Goal: Find specific page/section: Find specific page/section

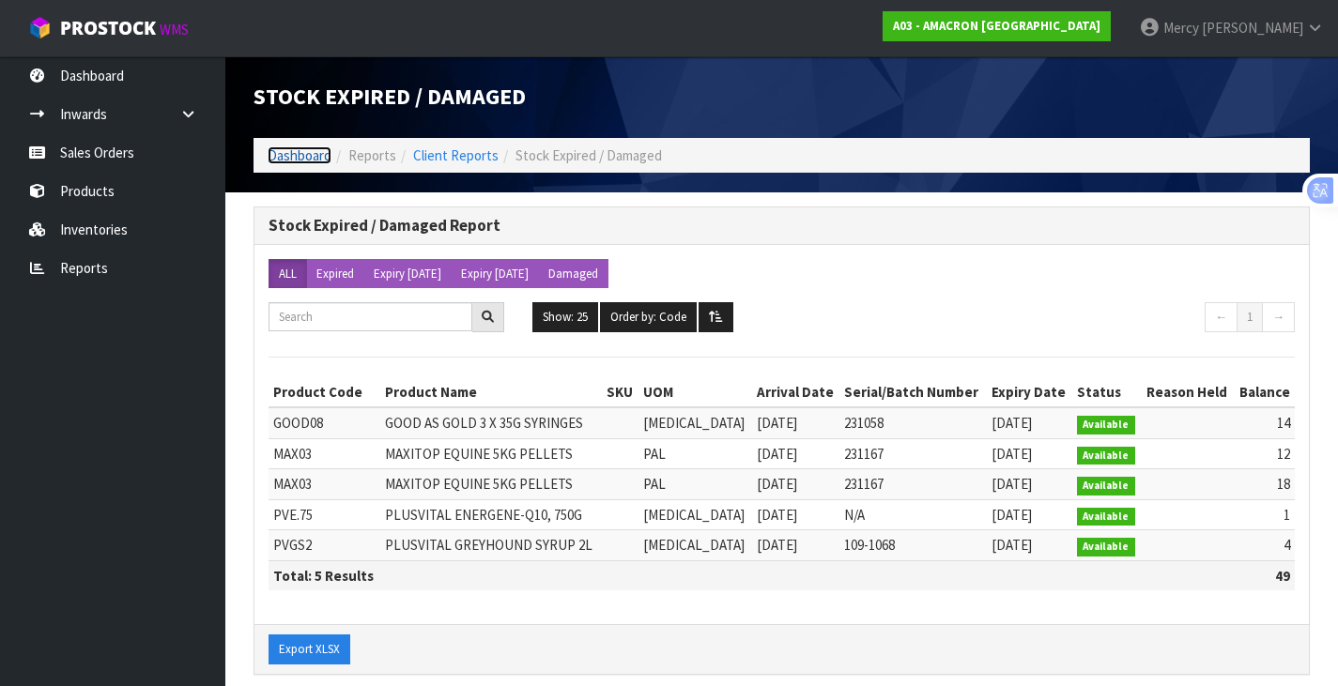
click at [297, 147] on link "Dashboard" at bounding box center [300, 155] width 64 height 18
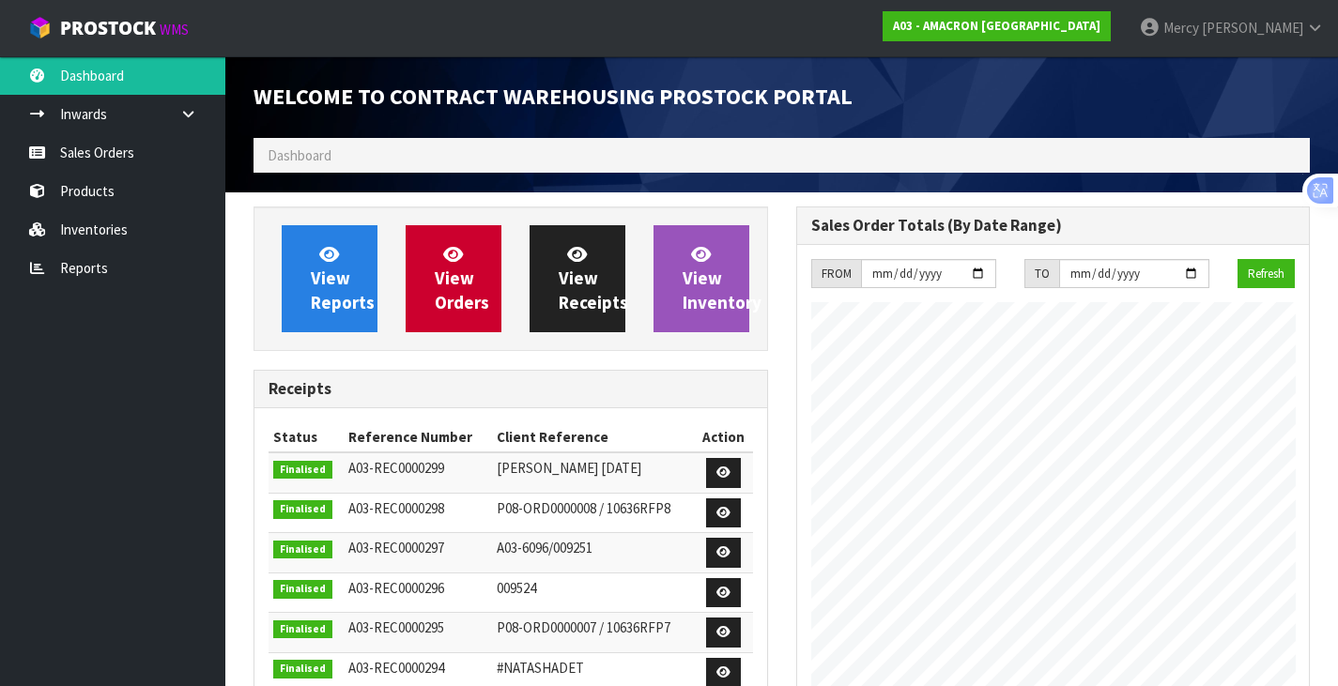
scroll to position [767, 542]
click at [339, 268] on span "View Reports" at bounding box center [343, 278] width 64 height 70
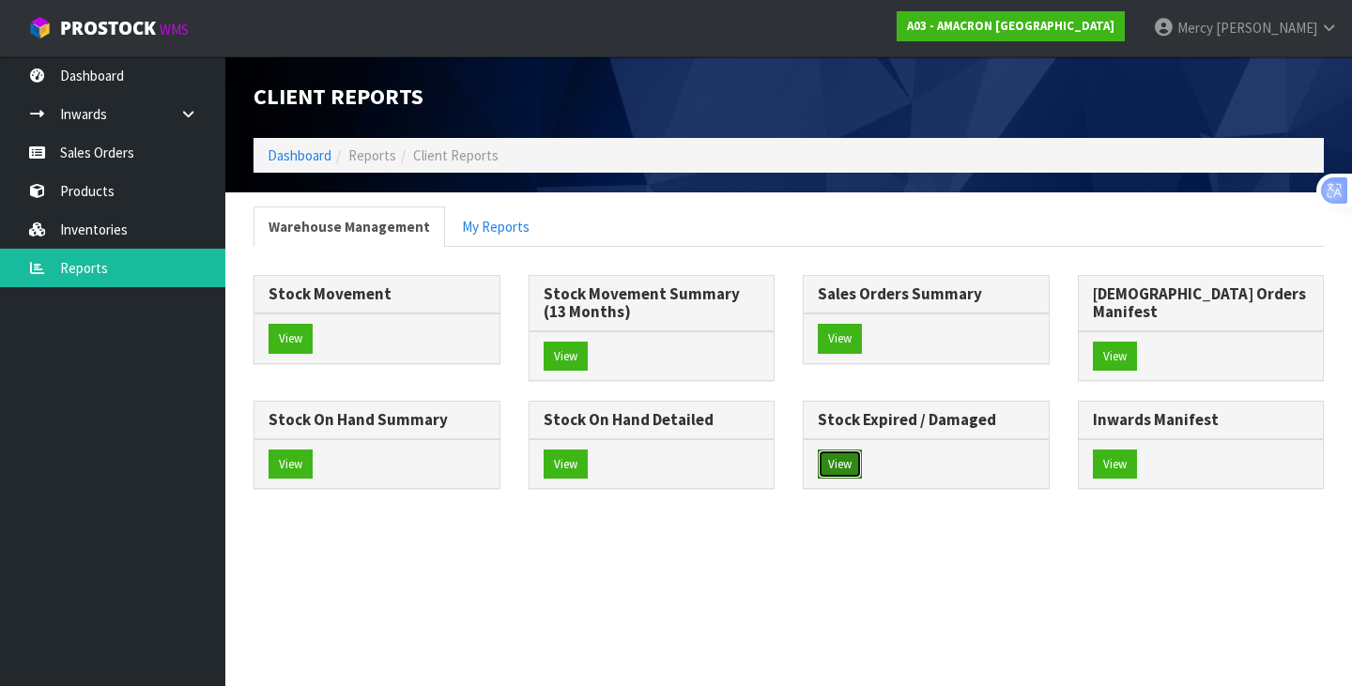
click at [818, 480] on button "View" at bounding box center [840, 465] width 44 height 30
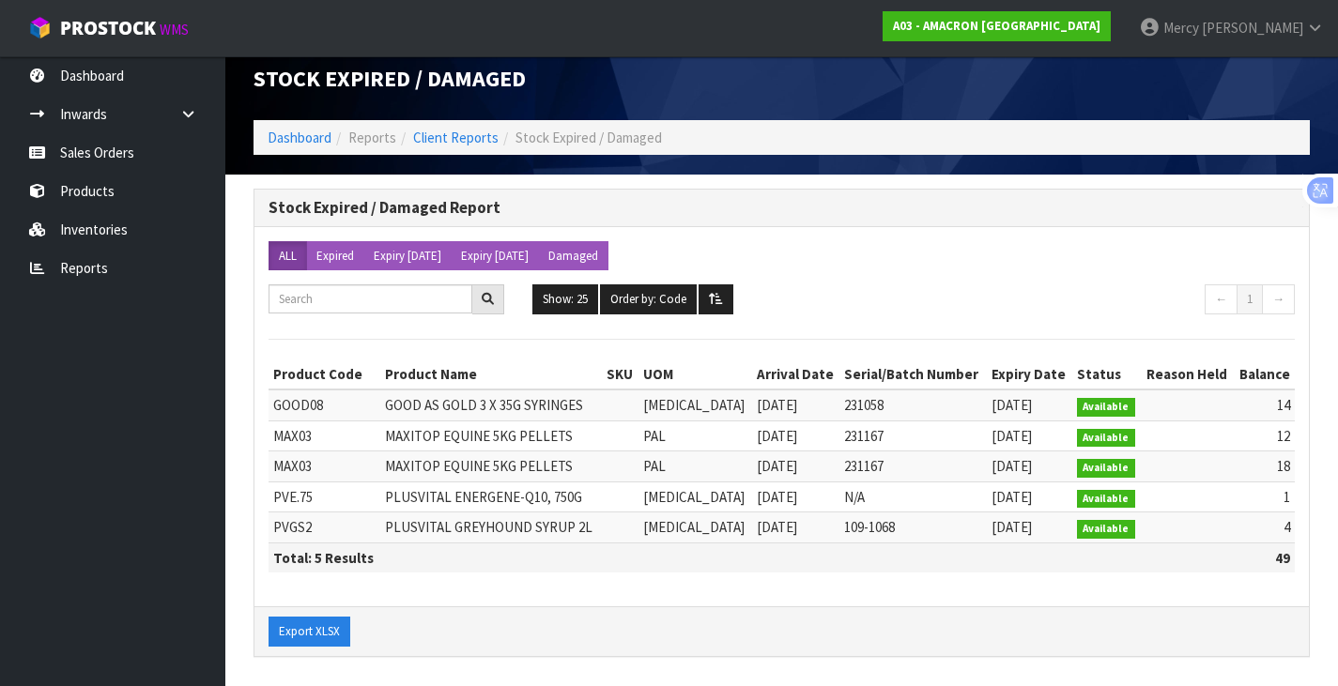
scroll to position [23, 0]
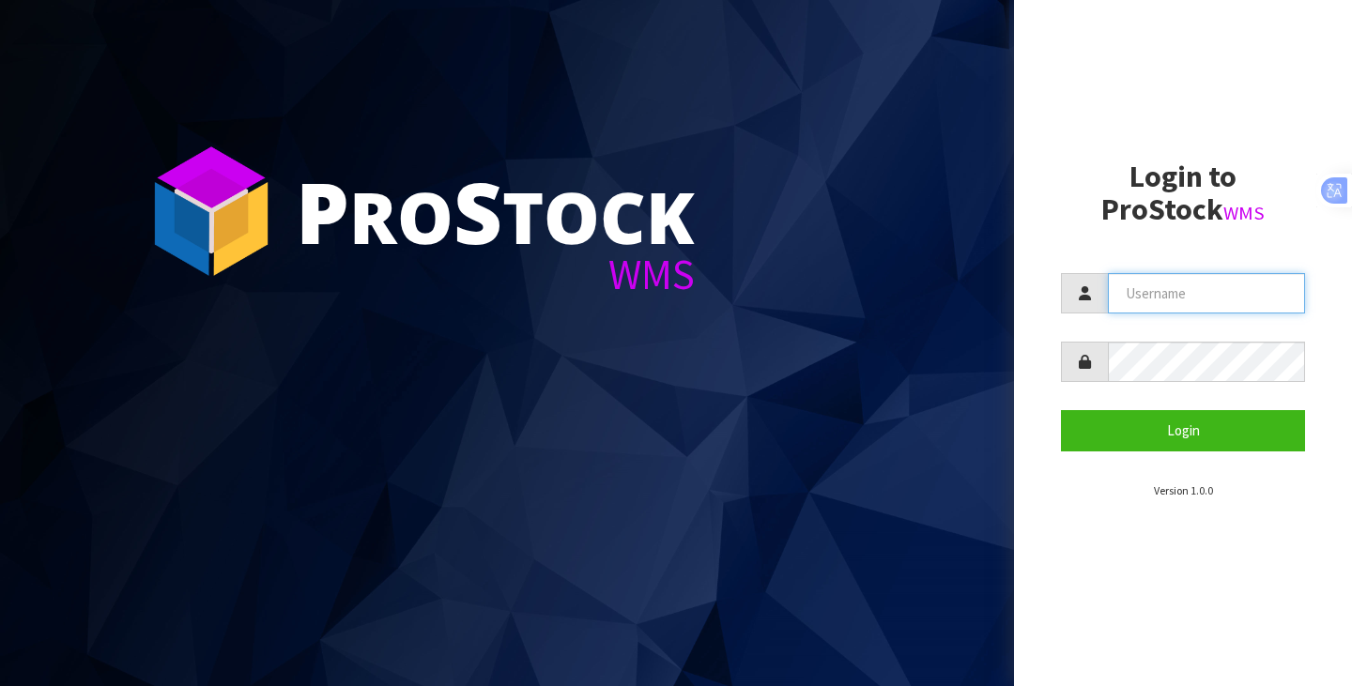
type input "[EMAIL_ADDRESS][DOMAIN_NAME]"
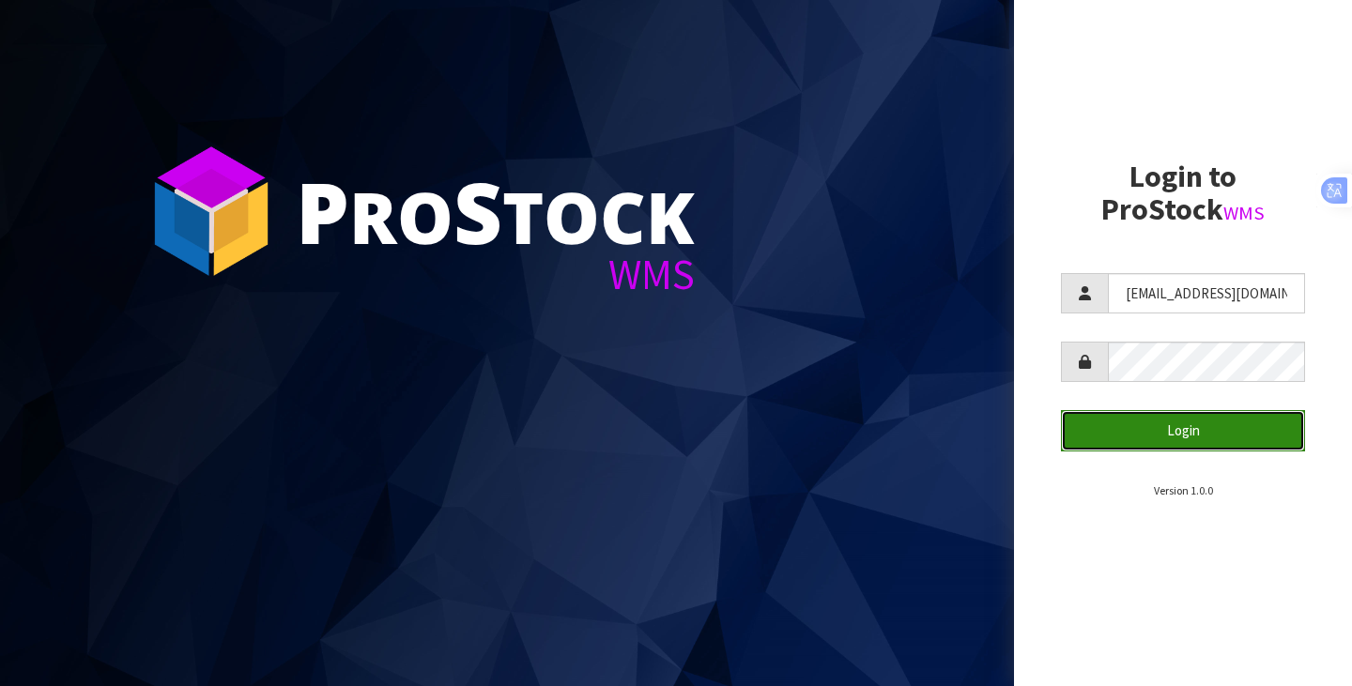
click at [1125, 447] on button "Login" at bounding box center [1183, 430] width 244 height 40
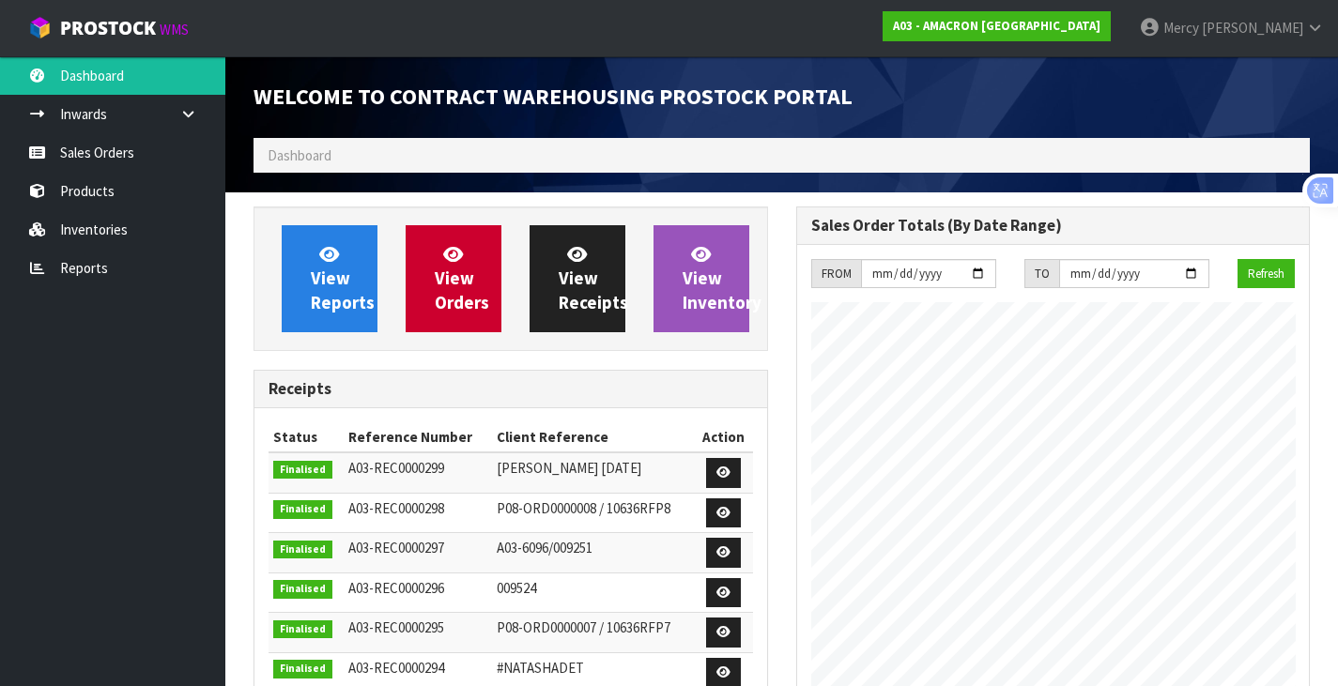
scroll to position [767, 542]
click at [335, 283] on span "View Reports" at bounding box center [343, 278] width 64 height 70
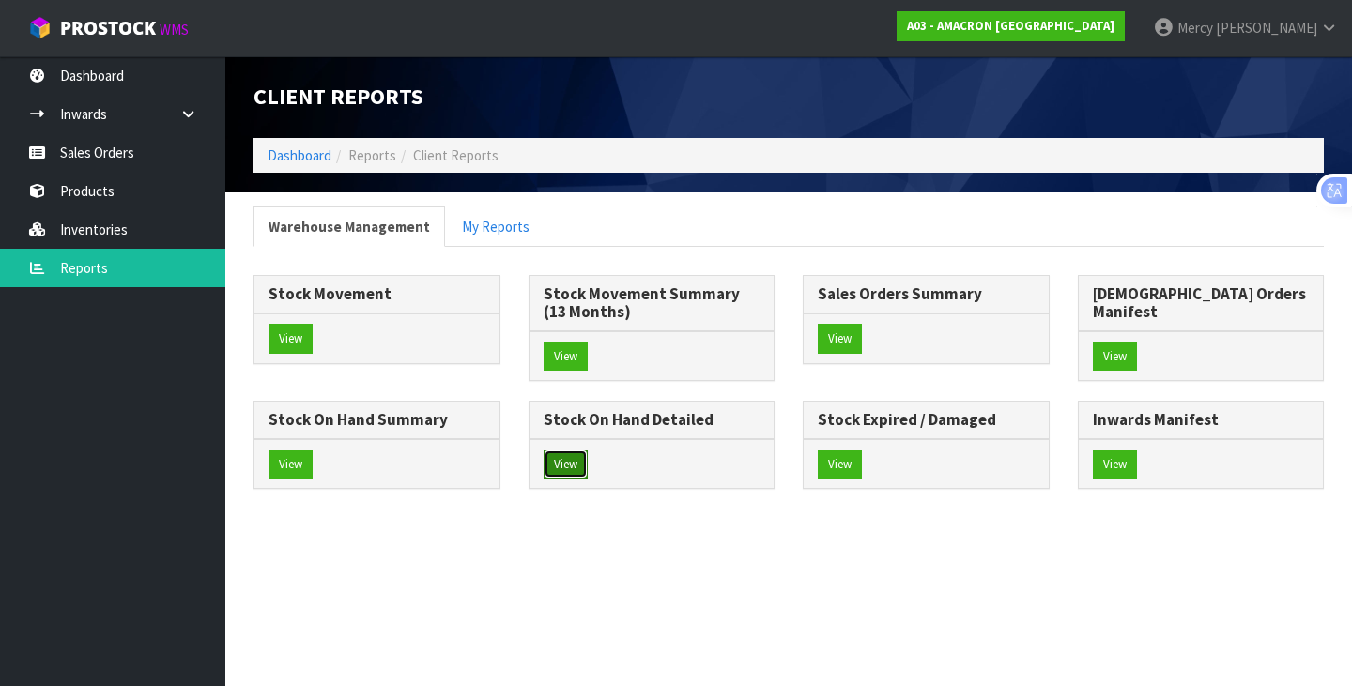
click at [588, 450] on button "View" at bounding box center [566, 465] width 44 height 30
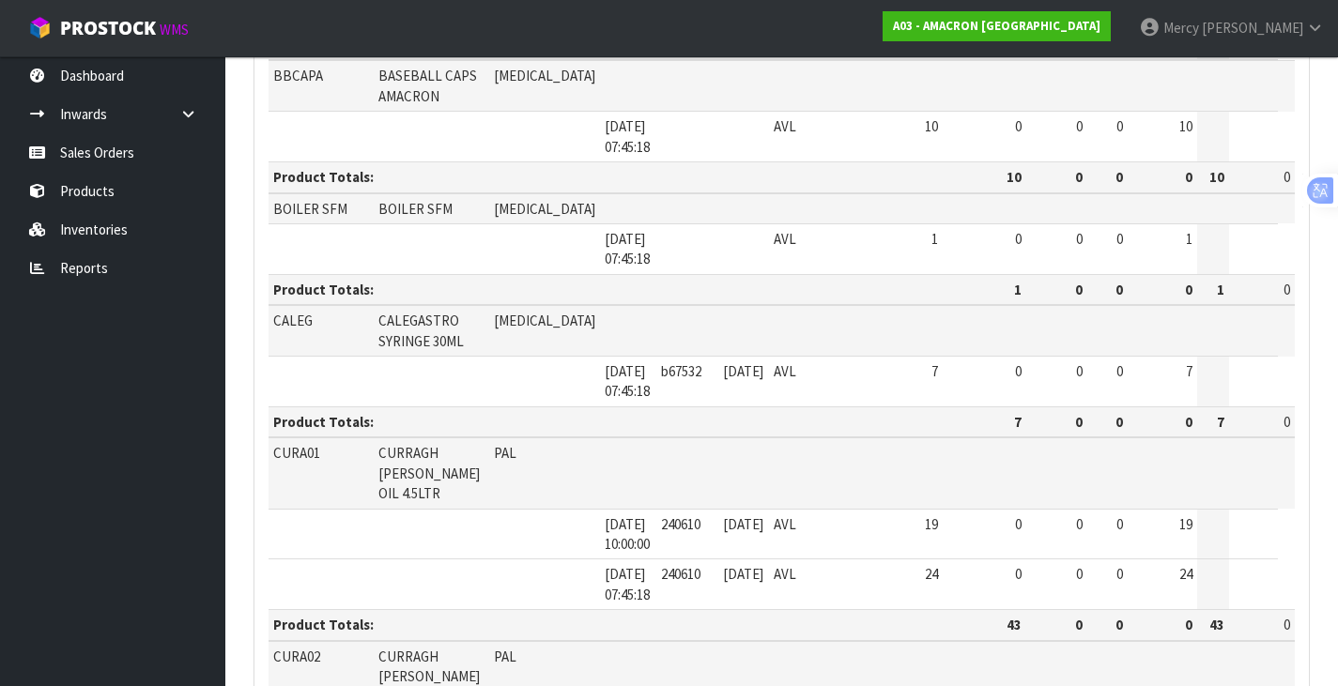
scroll to position [94, 0]
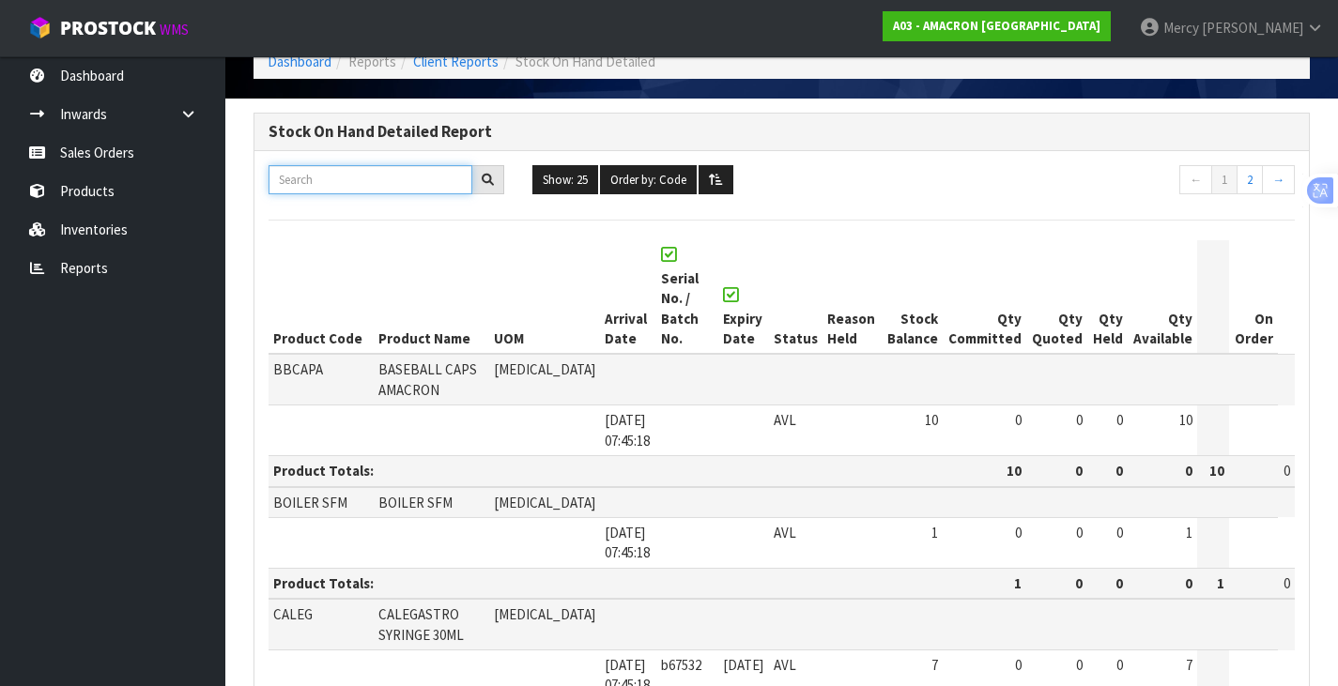
click at [429, 184] on input "text" at bounding box center [371, 179] width 204 height 29
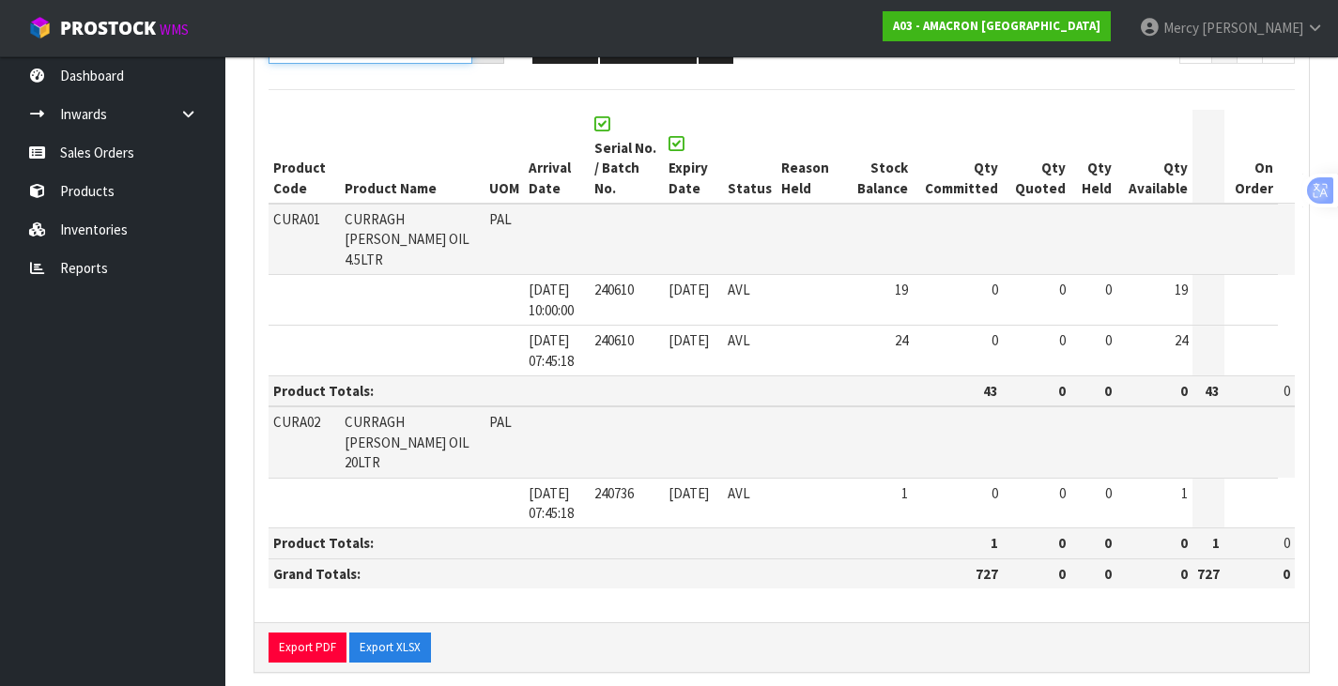
scroll to position [37, 0]
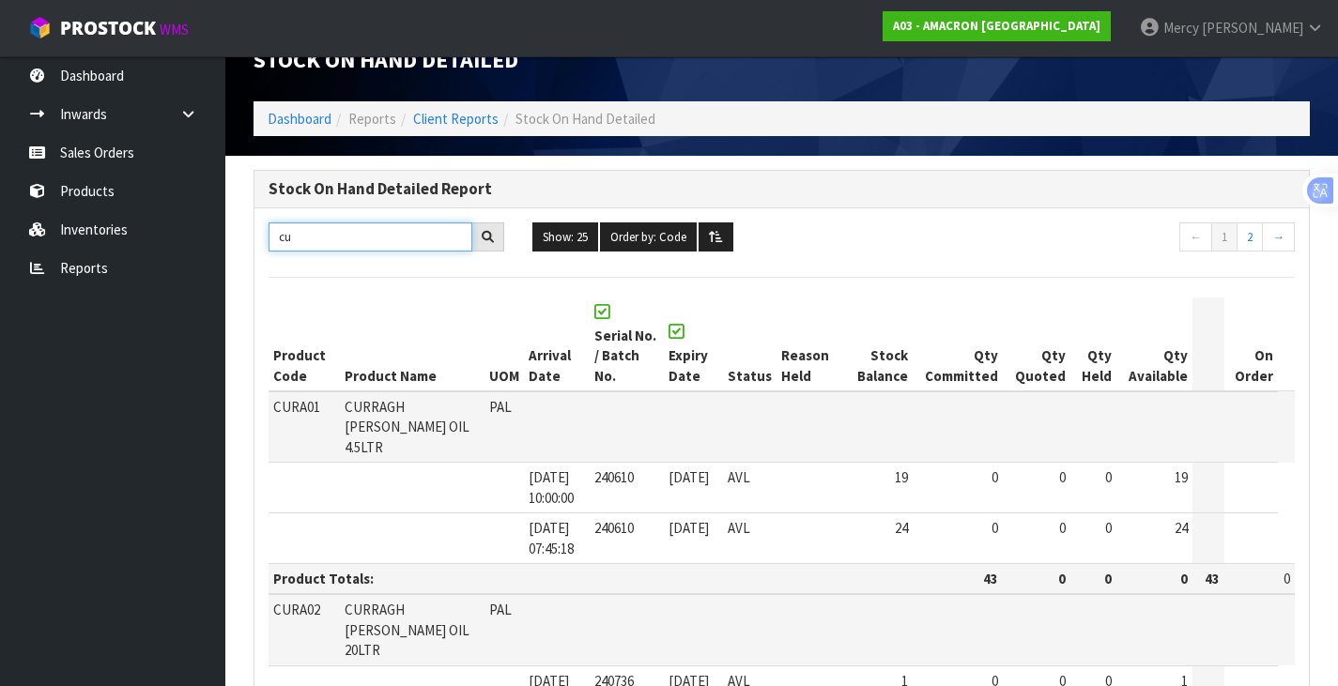
type input "c"
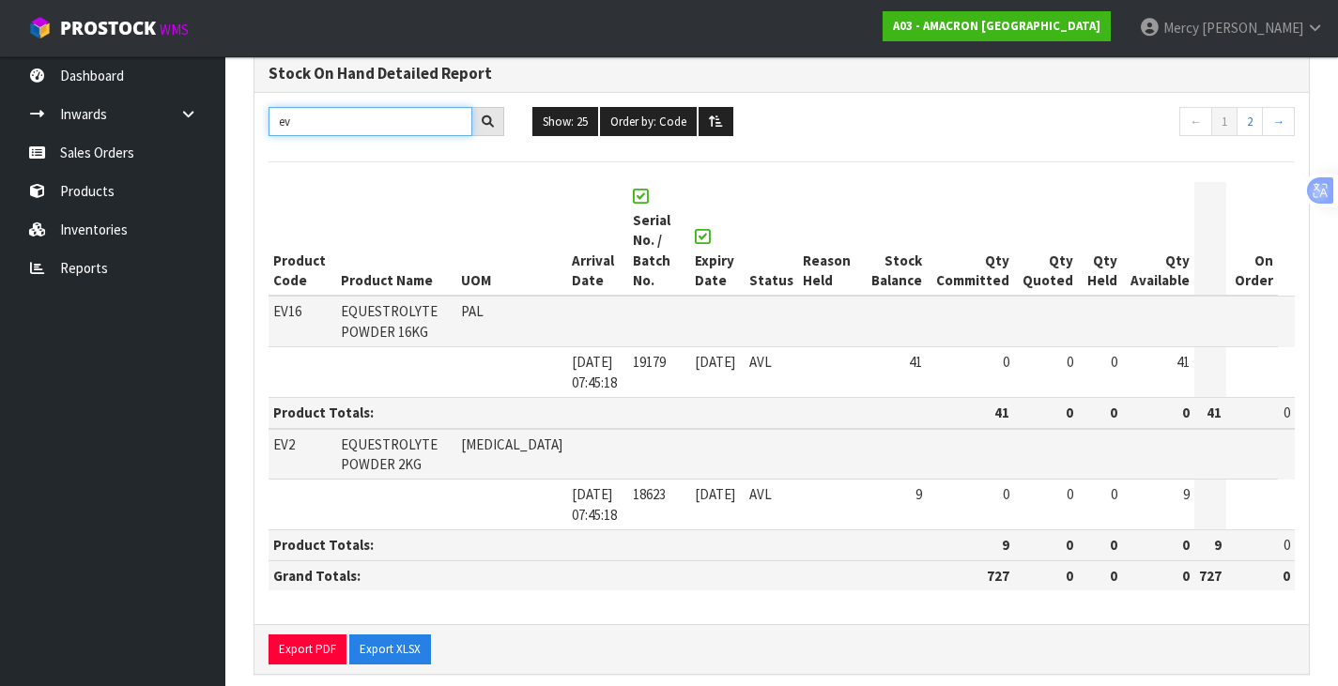
scroll to position [154, 0]
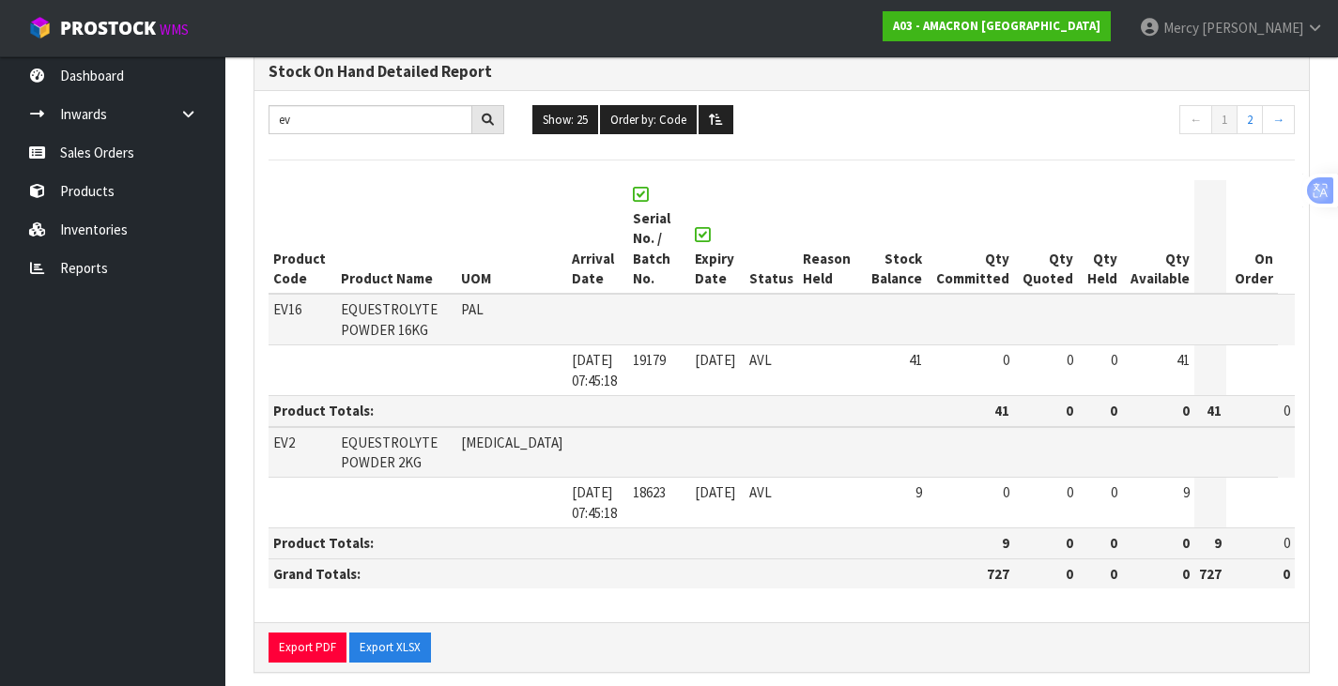
drag, startPoint x: 314, startPoint y: 138, endPoint x: 282, endPoint y: 138, distance: 31.9
click at [282, 138] on div "ev Show: 25 5 10 25 50 100 ALL Order by: Code Code Total Available Held Committ…" at bounding box center [781, 122] width 1055 height 35
drag, startPoint x: 295, startPoint y: 104, endPoint x: 258, endPoint y: 117, distance: 38.9
click at [258, 117] on div "ev" at bounding box center [386, 120] width 264 height 30
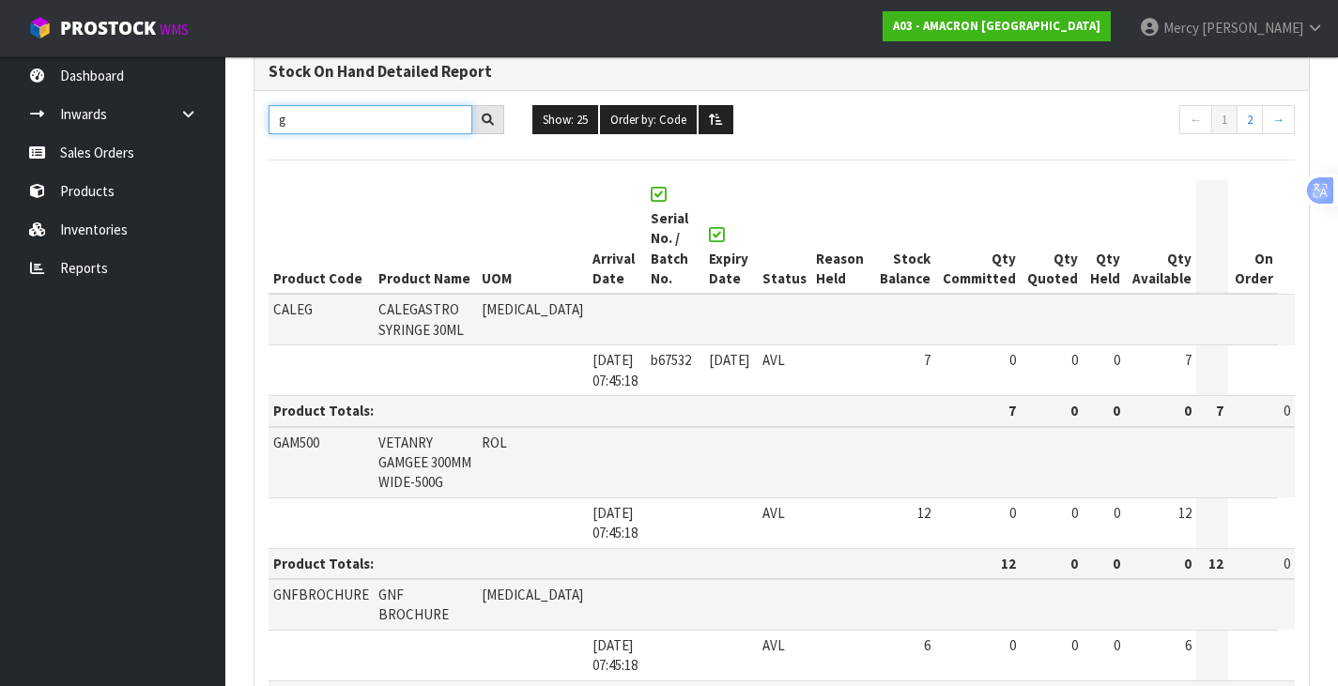
type input "g"
click at [301, 132] on input "g" at bounding box center [371, 119] width 204 height 29
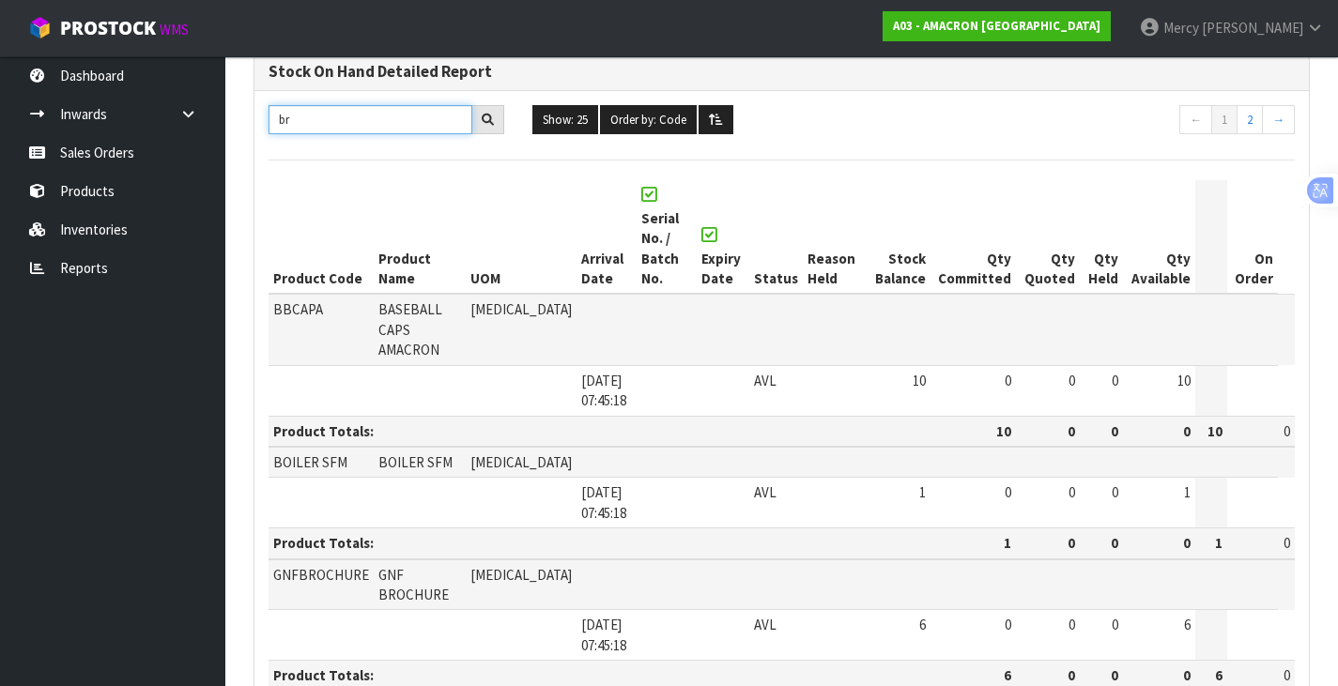
scroll to position [2, 0]
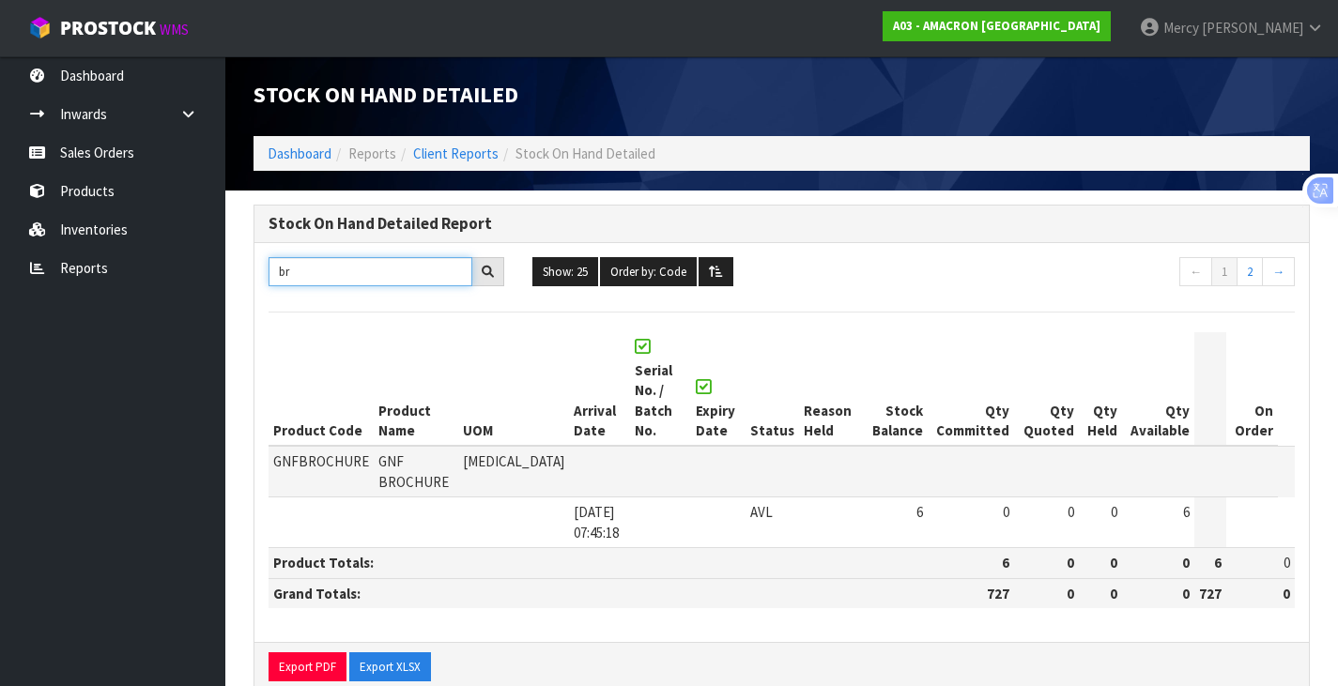
click at [296, 274] on input "br" at bounding box center [371, 271] width 204 height 29
type input "b"
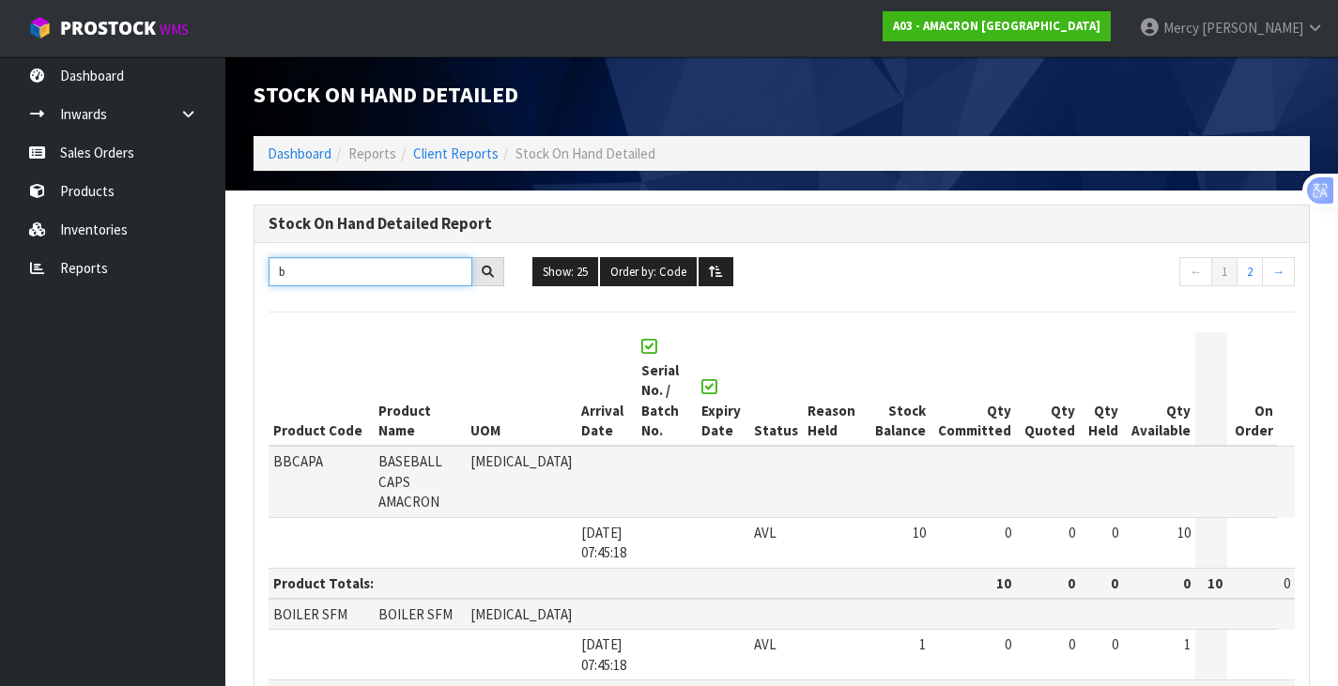
scroll to position [154, 0]
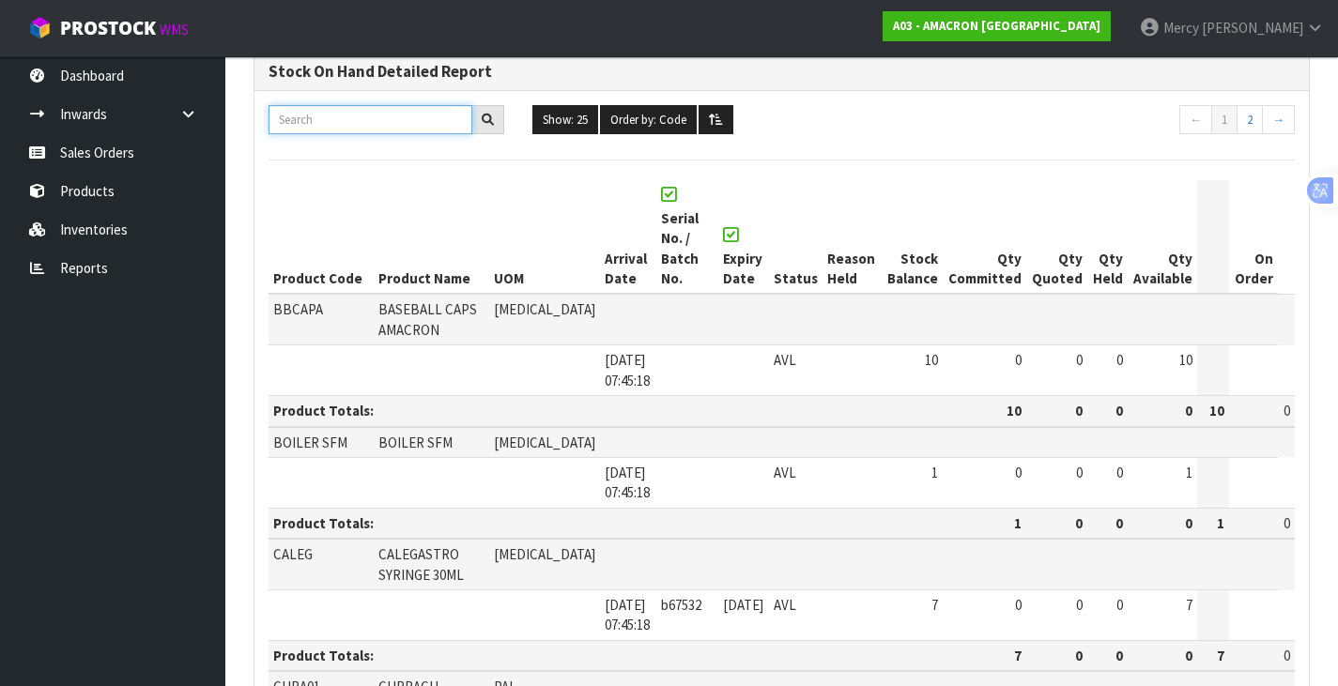
click at [279, 122] on input "text" at bounding box center [371, 119] width 204 height 29
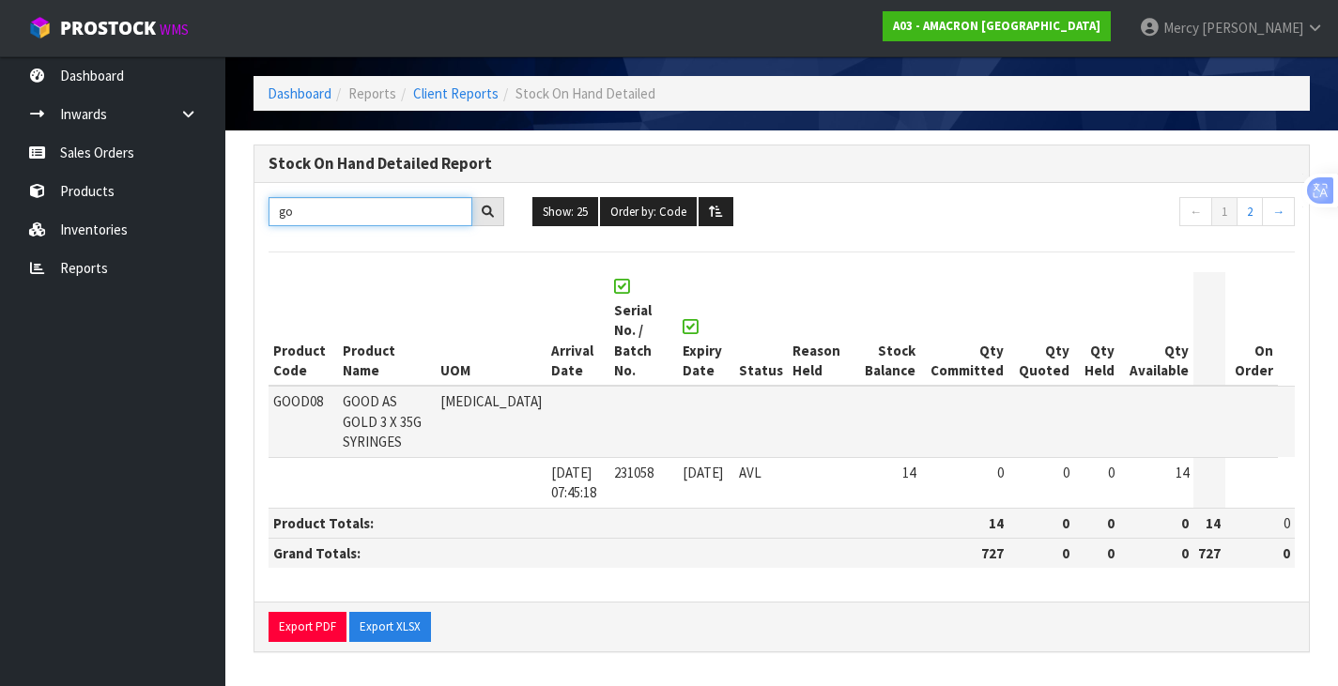
scroll to position [2, 0]
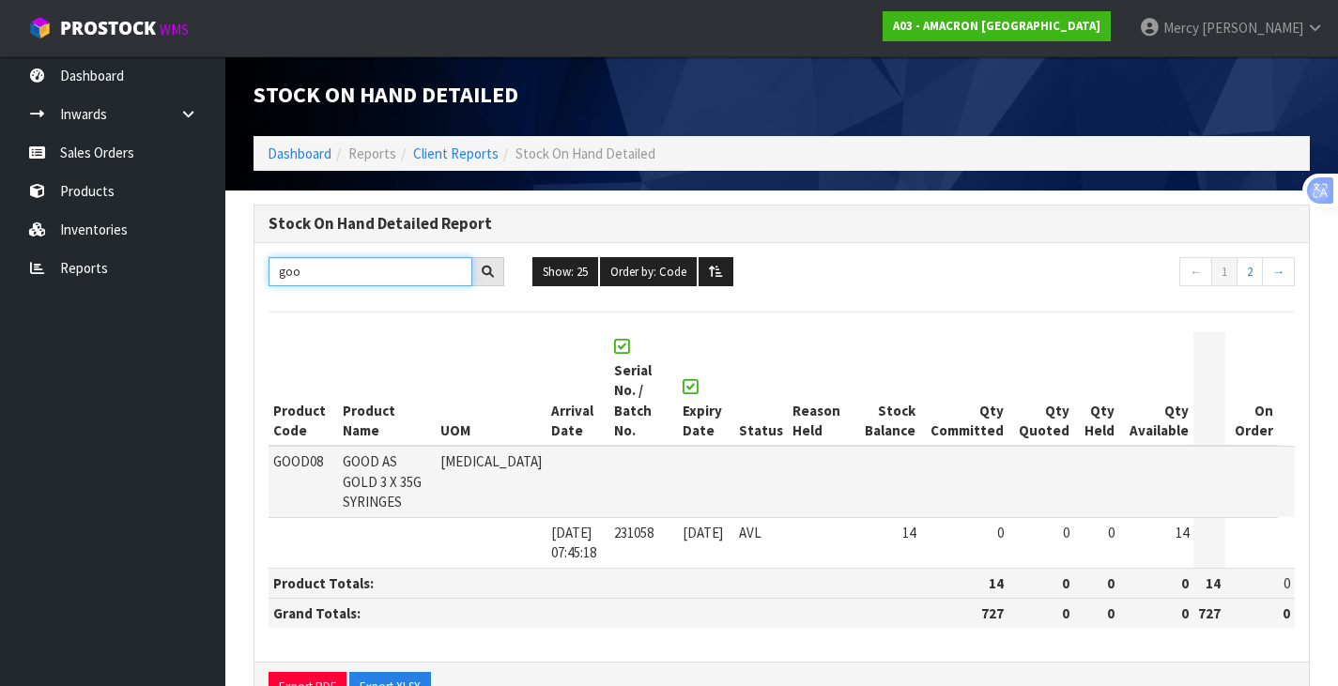
click at [312, 279] on input "goo" at bounding box center [371, 271] width 204 height 29
type input "g"
click at [313, 265] on input "hem" at bounding box center [371, 271] width 204 height 29
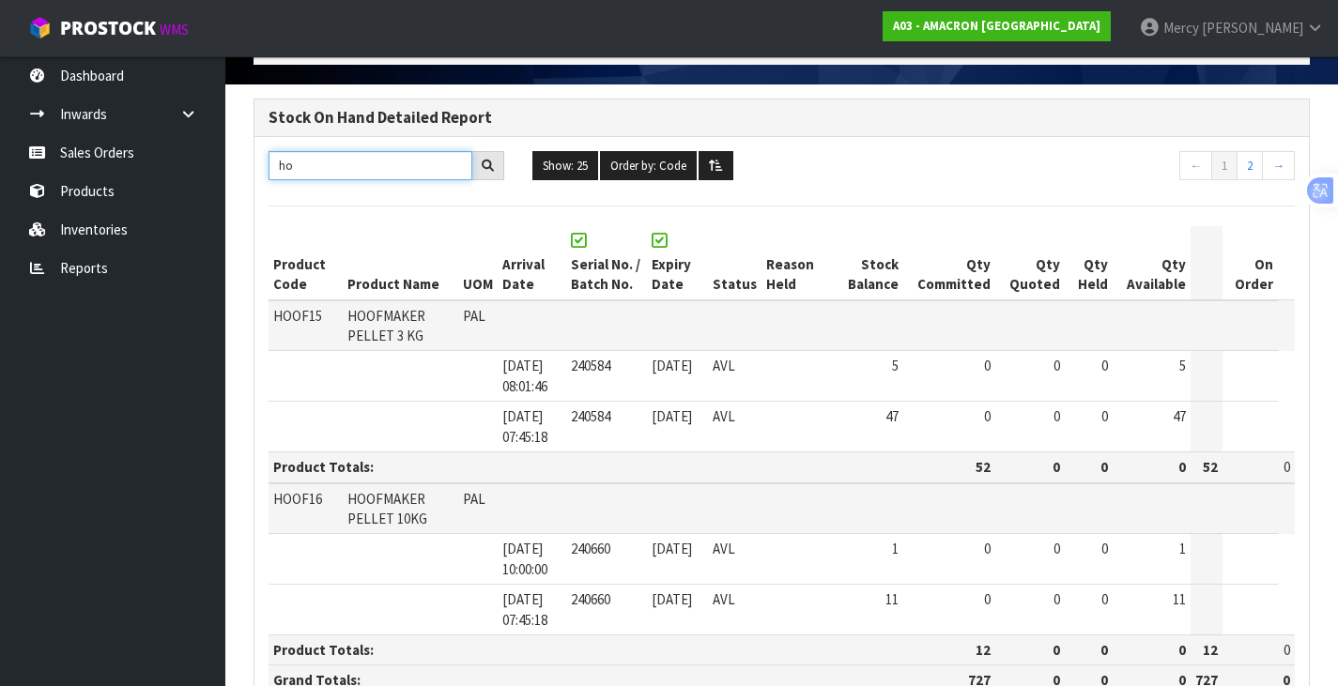
scroll to position [141, 0]
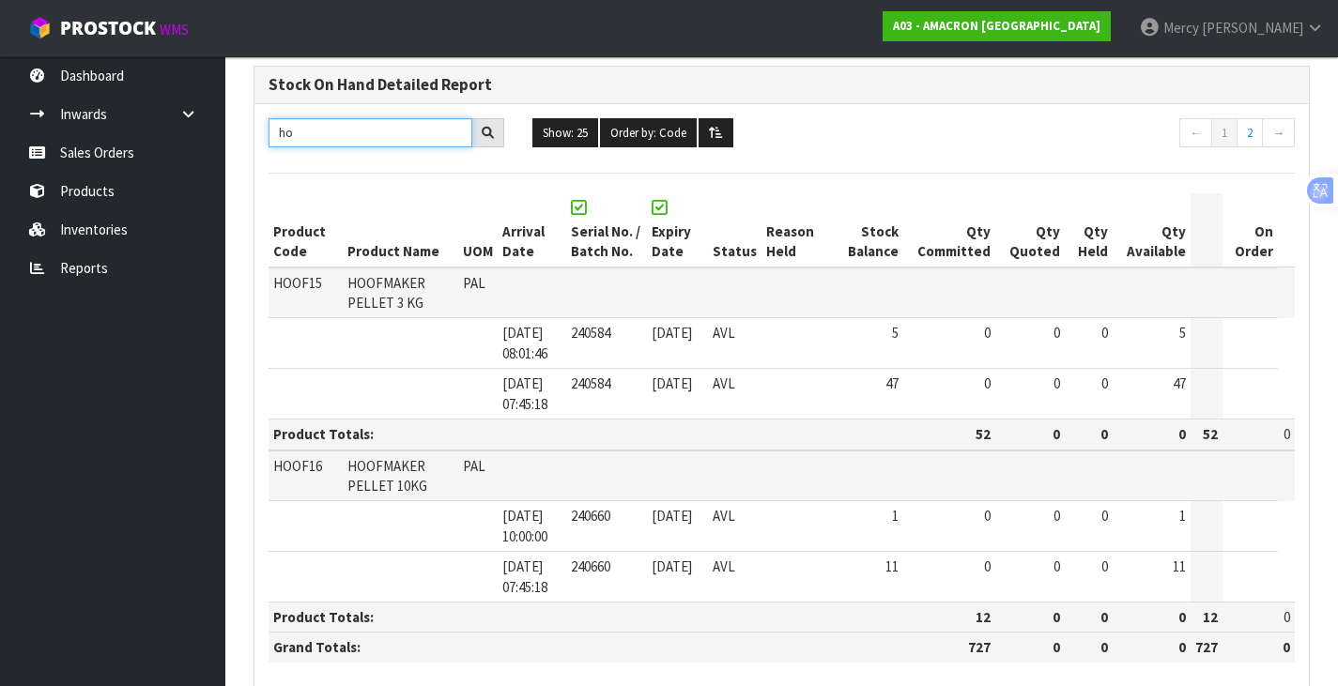
drag, startPoint x: 309, startPoint y: 130, endPoint x: 261, endPoint y: 130, distance: 47.9
click at [261, 130] on div "ho" at bounding box center [386, 133] width 264 height 30
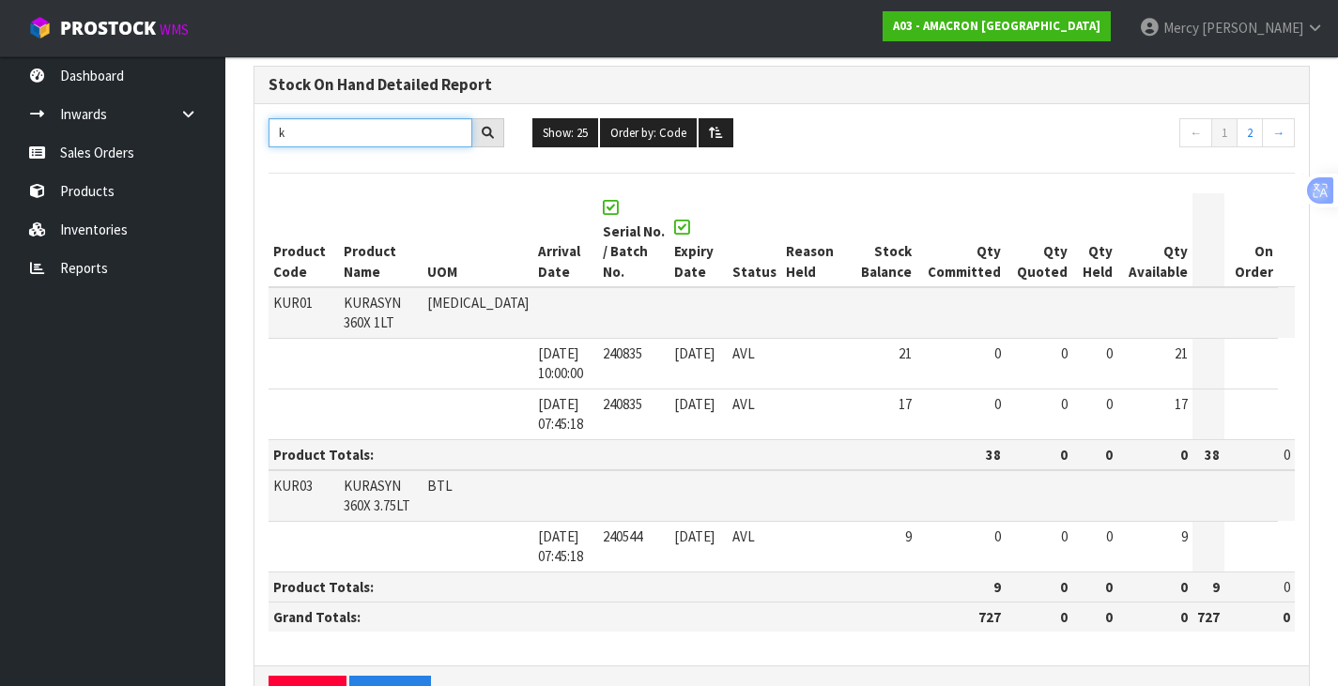
drag, startPoint x: 293, startPoint y: 135, endPoint x: 271, endPoint y: 139, distance: 21.9
click at [271, 139] on input "k" at bounding box center [371, 132] width 204 height 29
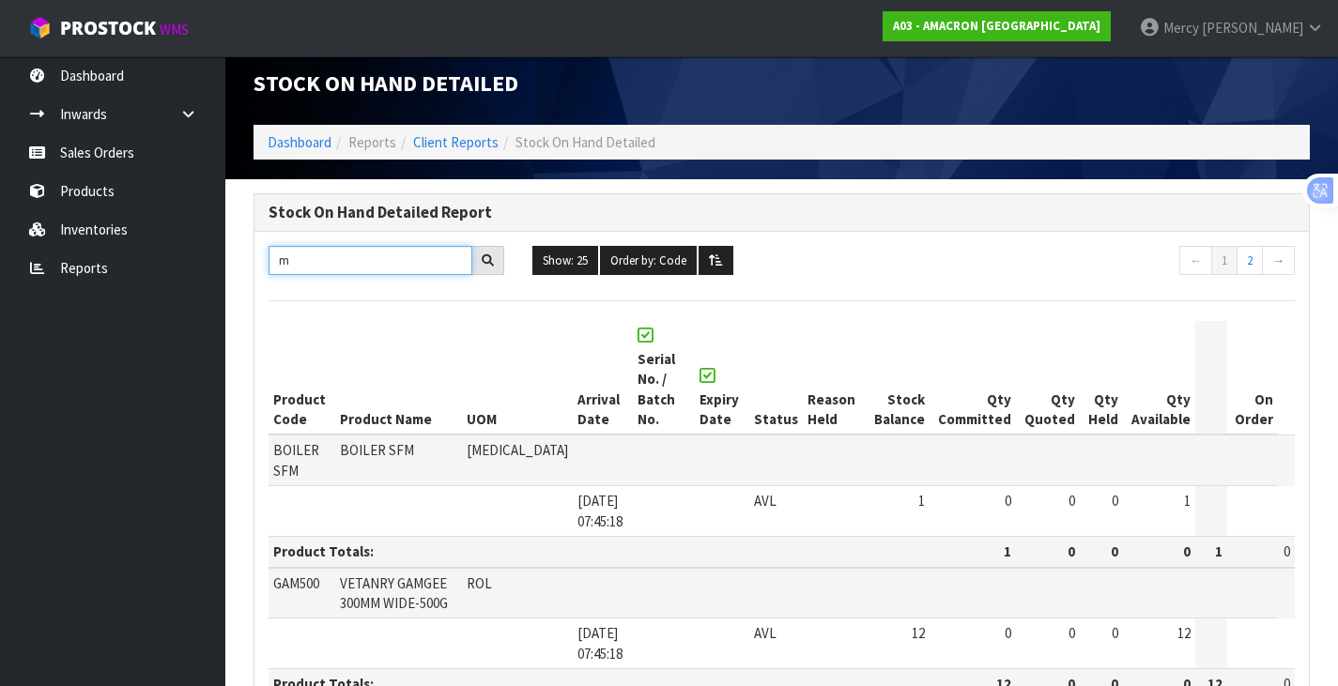
scroll to position [0, 0]
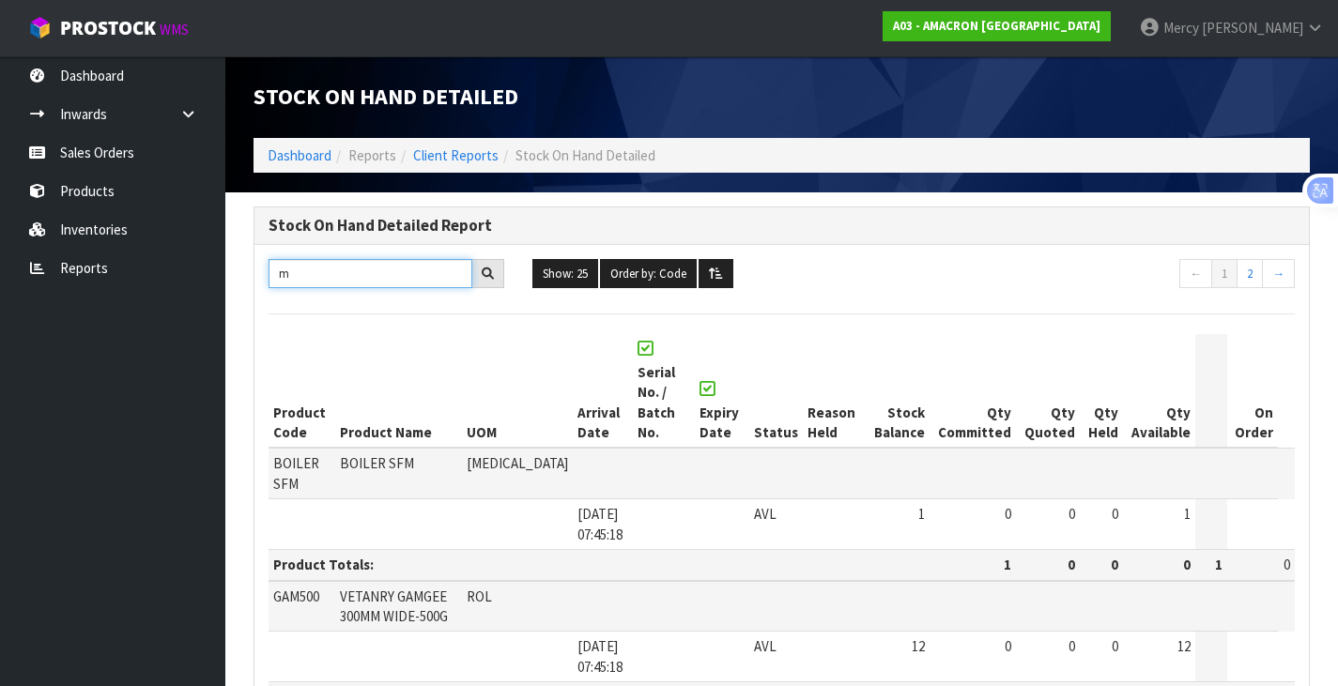
drag, startPoint x: 306, startPoint y: 269, endPoint x: 267, endPoint y: 272, distance: 39.6
click at [267, 272] on div "m" at bounding box center [386, 274] width 264 height 30
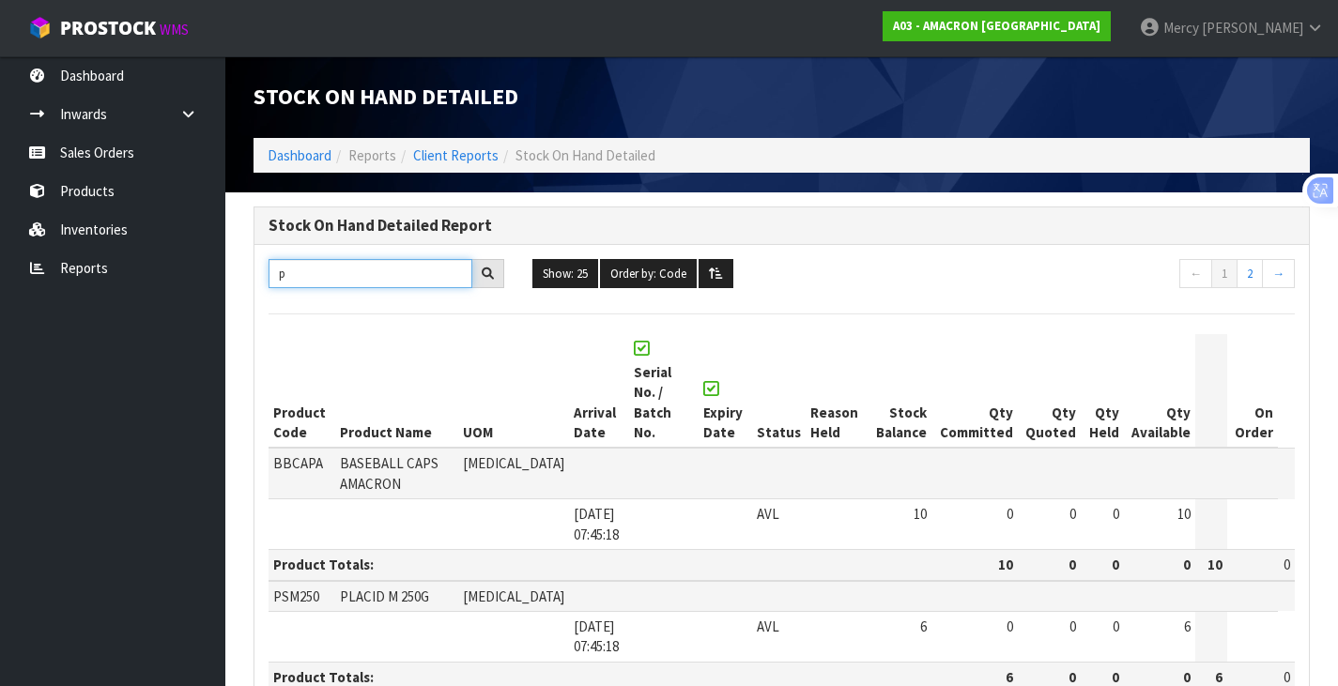
drag, startPoint x: 299, startPoint y: 275, endPoint x: 262, endPoint y: 285, distance: 37.8
click at [262, 285] on div "p" at bounding box center [386, 274] width 264 height 30
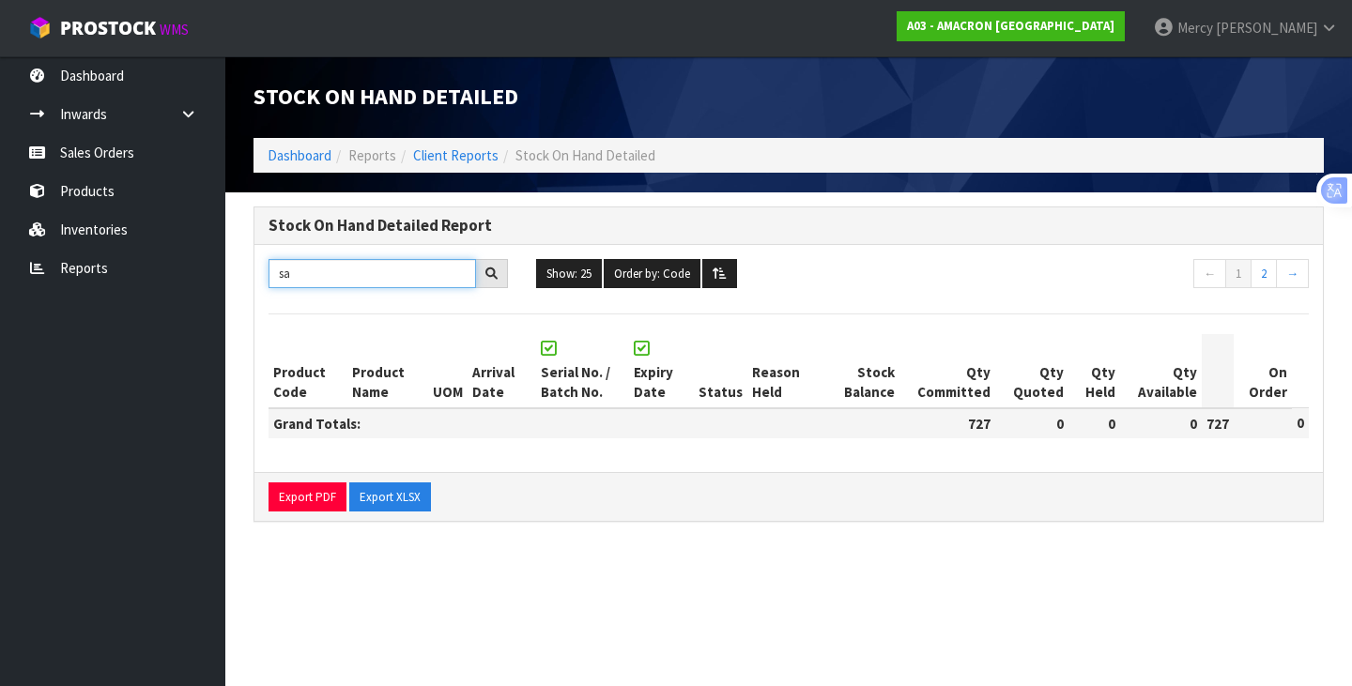
type input "s"
drag, startPoint x: 355, startPoint y: 270, endPoint x: 247, endPoint y: 270, distance: 108.0
click at [247, 270] on div "Stock On Hand Detailed Report sweet Show: 25 5 10 25 50 100 ALL Order by: Code …" at bounding box center [788, 375] width 1099 height 336
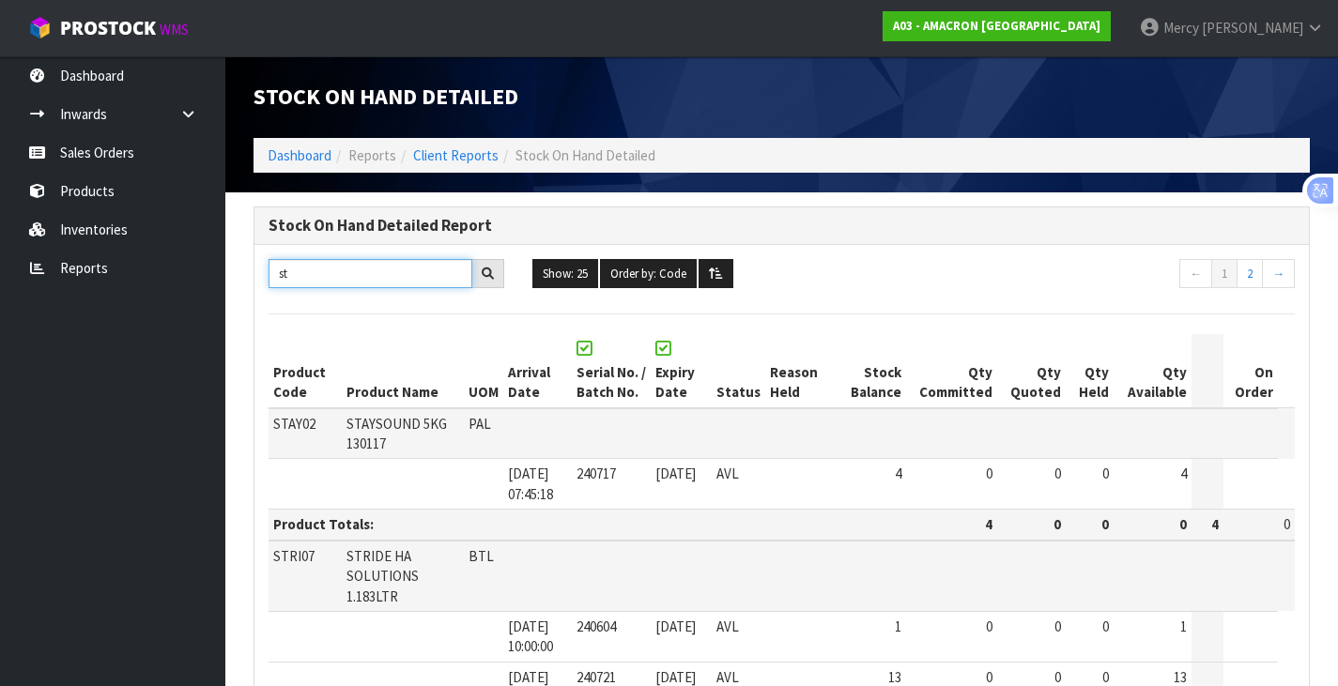
drag, startPoint x: 304, startPoint y: 283, endPoint x: 256, endPoint y: 284, distance: 47.9
click at [256, 284] on div "st" at bounding box center [386, 274] width 264 height 30
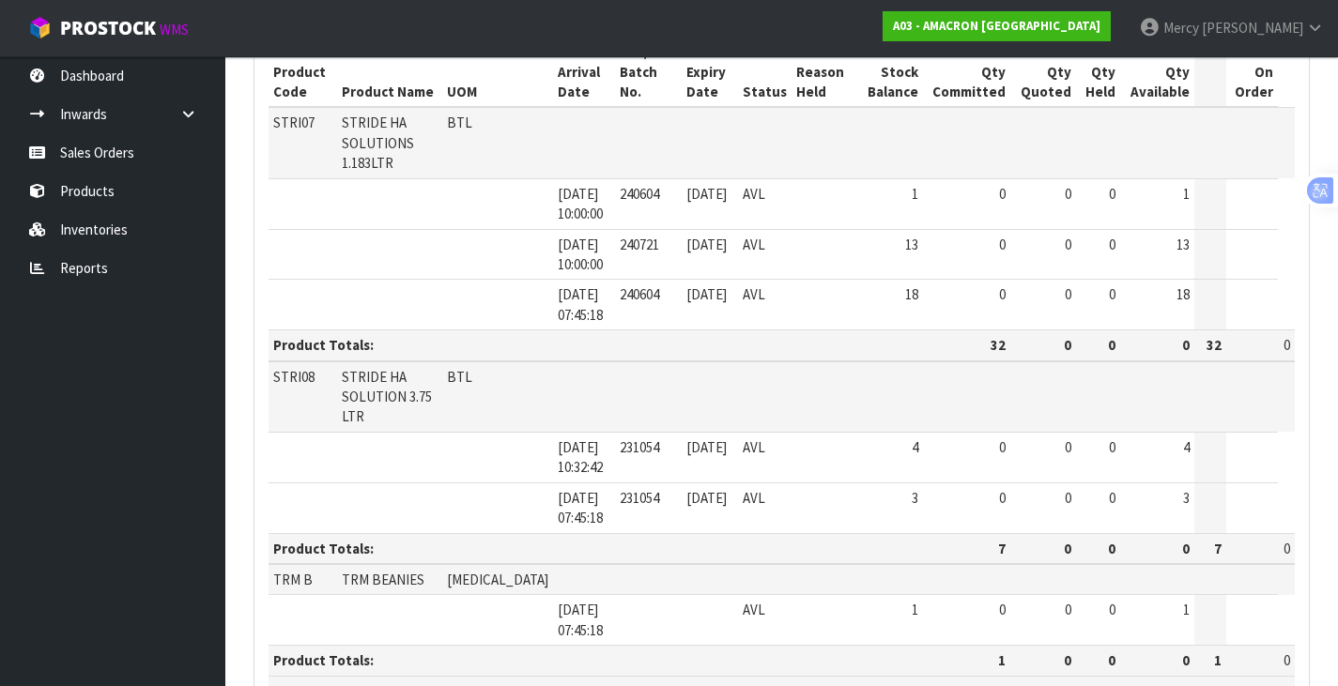
scroll to position [157, 0]
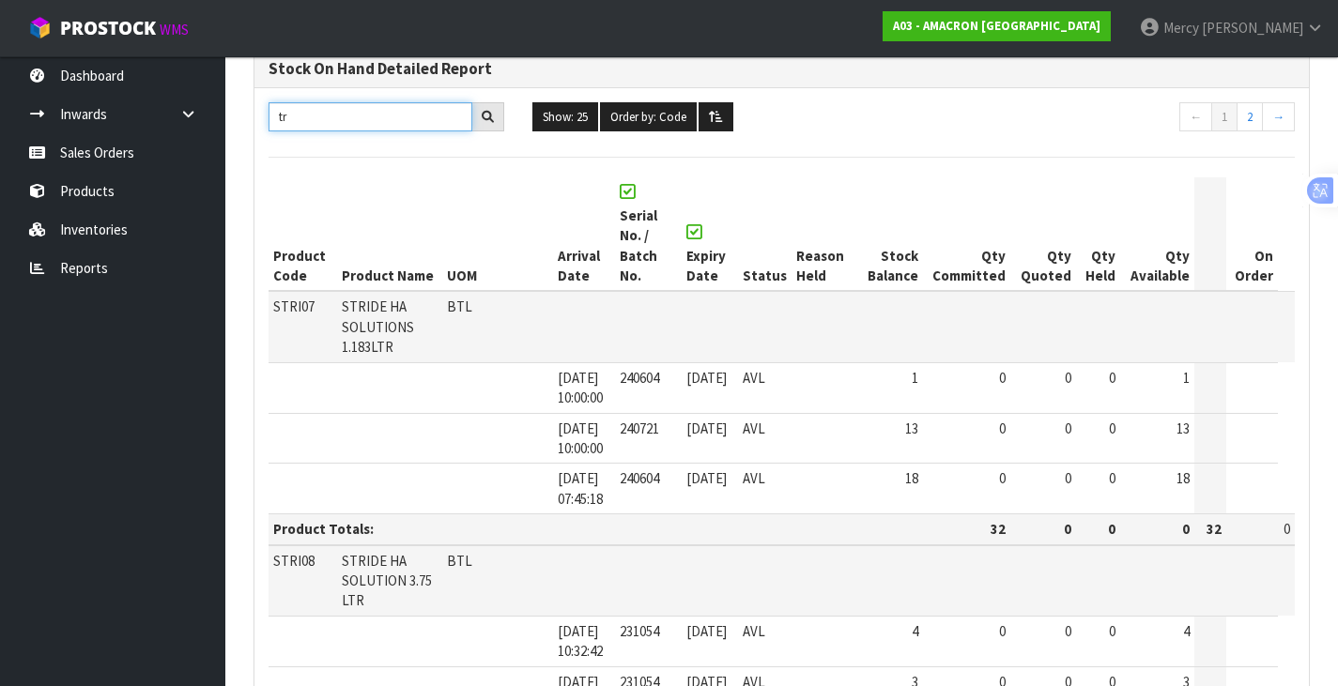
click at [317, 129] on input "tr" at bounding box center [371, 116] width 204 height 29
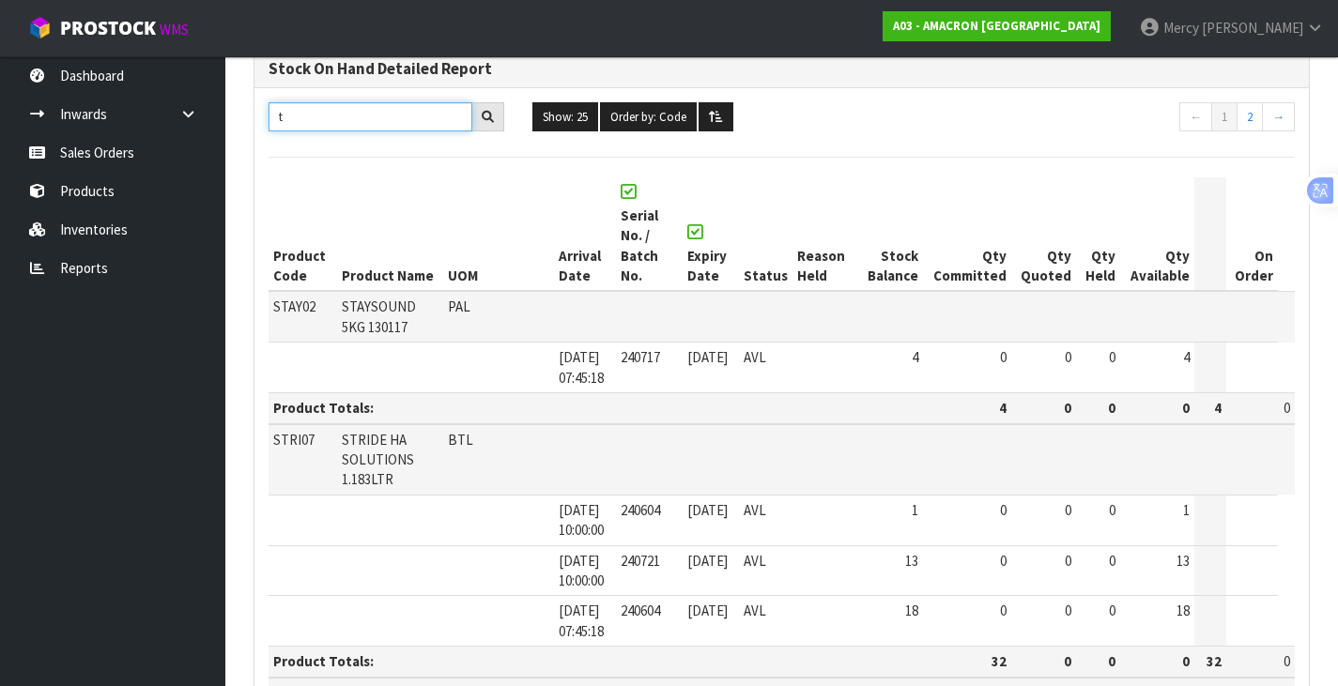
type input "t"
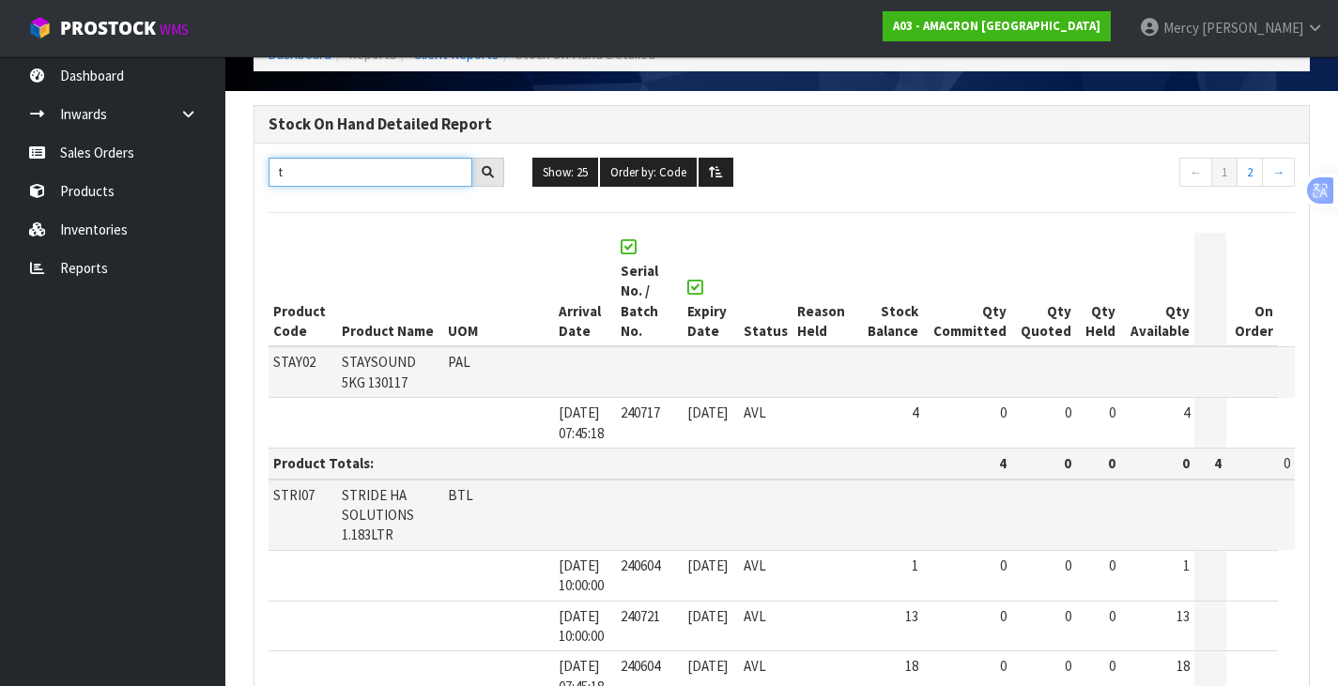
scroll to position [0, 0]
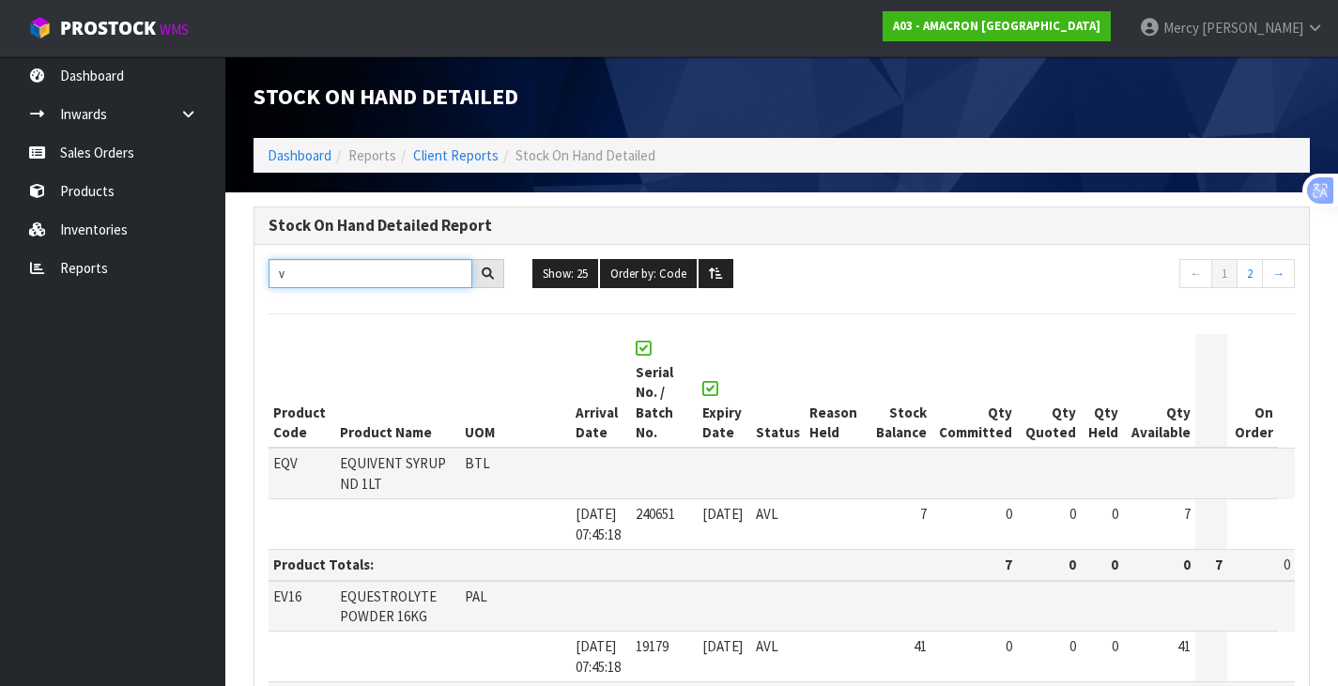
type input "v"
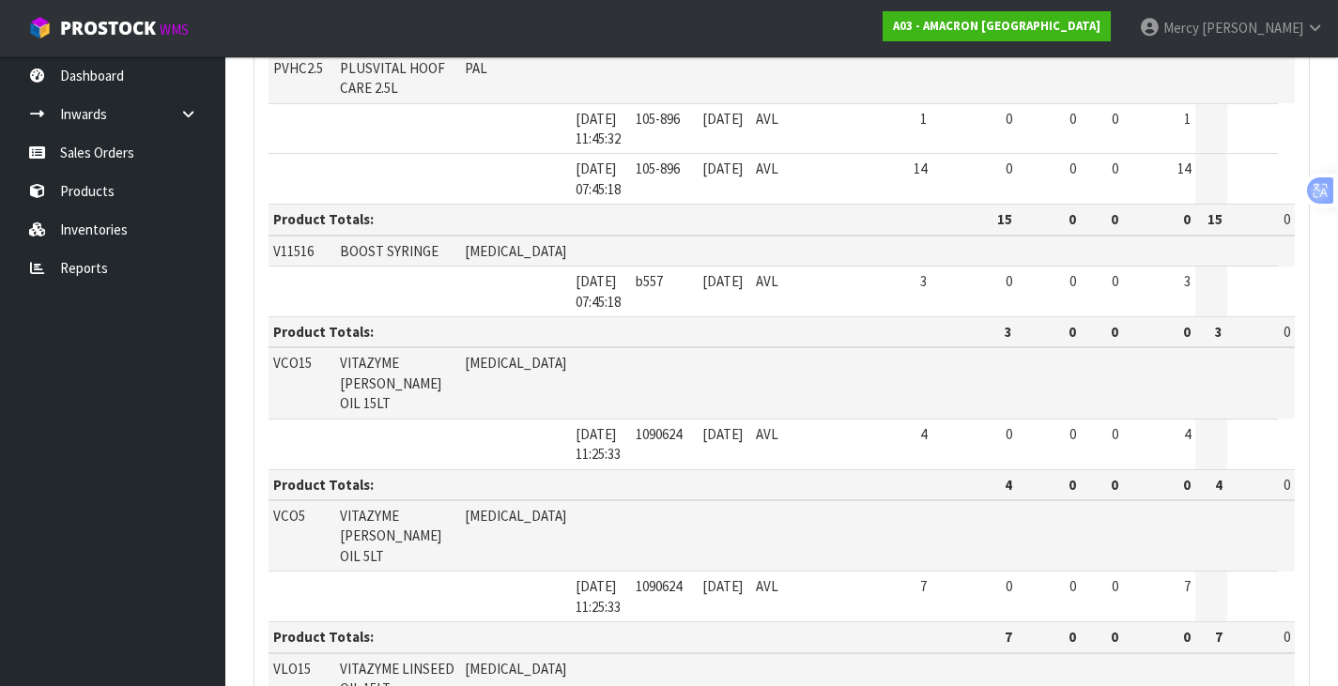
scroll to position [1127, 0]
